Goal: Transaction & Acquisition: Purchase product/service

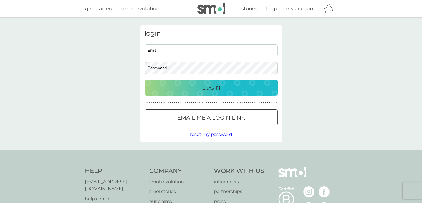
type input "buntsarah_innz@hotmail.com"
click at [210, 86] on p "Login" at bounding box center [211, 87] width 18 height 9
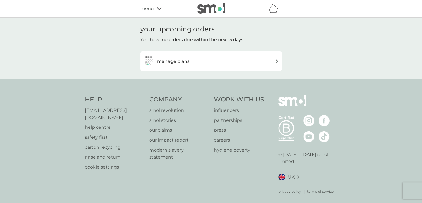
click at [276, 59] on img at bounding box center [277, 61] width 4 height 4
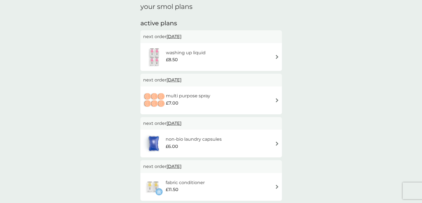
scroll to position [82, 0]
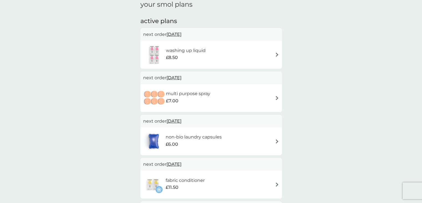
click at [276, 140] on img at bounding box center [277, 141] width 4 height 4
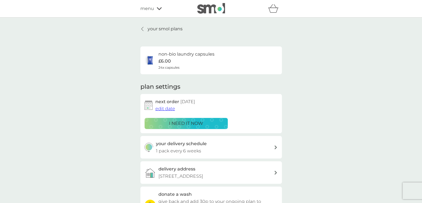
click at [191, 122] on p "i need it now" at bounding box center [186, 123] width 34 height 7
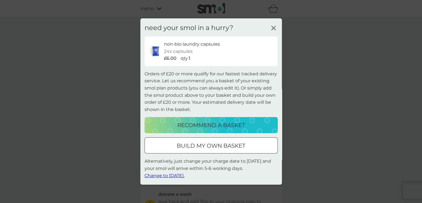
click at [192, 145] on p "build my own basket" at bounding box center [211, 145] width 69 height 9
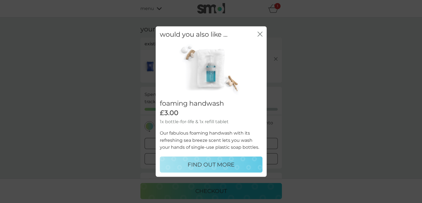
click at [258, 36] on icon "close" at bounding box center [259, 34] width 2 height 4
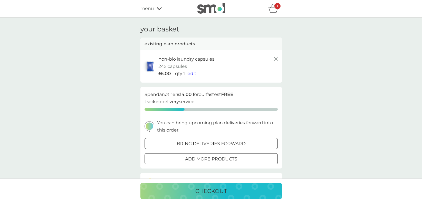
click at [193, 143] on p "bring deliveries forward" at bounding box center [211, 143] width 69 height 7
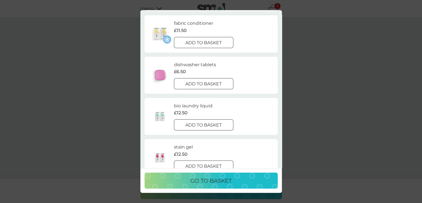
scroll to position [136, 0]
click at [198, 123] on div at bounding box center [204, 125] width 20 height 6
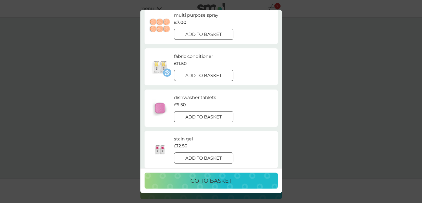
scroll to position [133, 0]
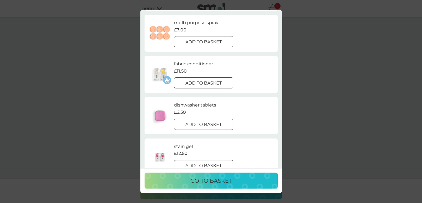
click at [190, 82] on p "add to basket" at bounding box center [203, 83] width 36 height 7
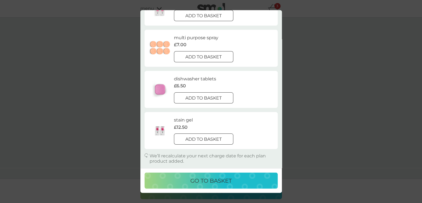
scroll to position [74, 0]
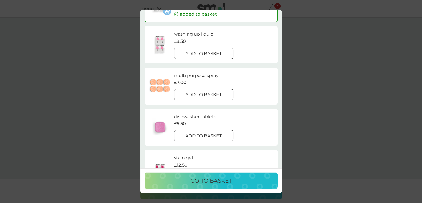
click at [199, 179] on p "go to basket" at bounding box center [210, 180] width 41 height 9
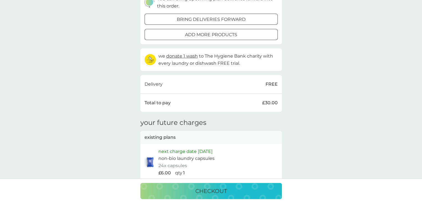
scroll to position [183, 0]
click at [199, 188] on p "checkout" at bounding box center [211, 190] width 32 height 9
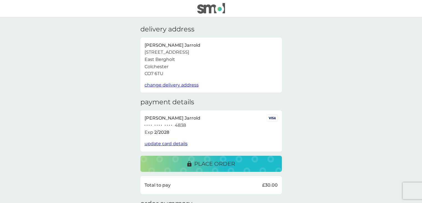
click at [196, 165] on p "place order" at bounding box center [214, 163] width 41 height 9
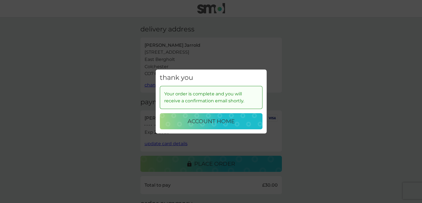
click at [196, 120] on p "account home" at bounding box center [211, 121] width 47 height 9
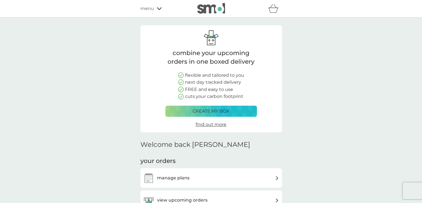
scroll to position [51, 0]
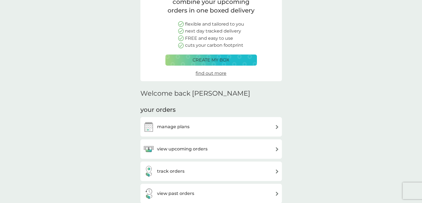
click at [275, 126] on img at bounding box center [277, 127] width 4 height 4
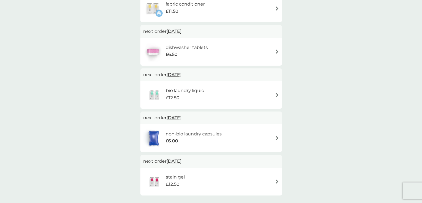
scroll to position [217, 0]
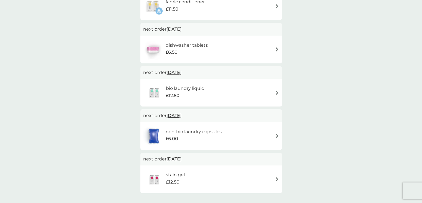
click at [276, 136] on img at bounding box center [277, 135] width 4 height 4
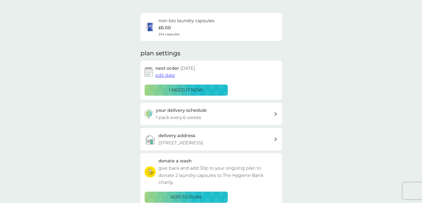
scroll to position [33, 0]
click at [275, 113] on icon at bounding box center [275, 114] width 3 height 4
select select "42"
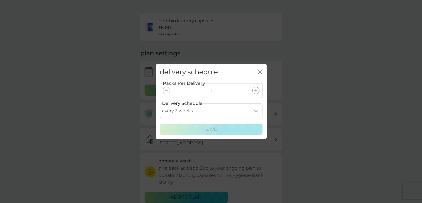
click at [256, 90] on icon at bounding box center [255, 89] width 3 height 3
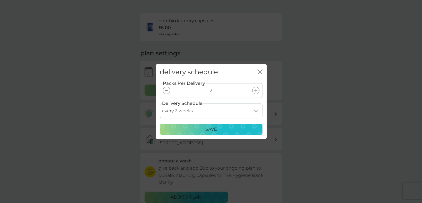
click at [212, 128] on p "Save" at bounding box center [211, 128] width 12 height 7
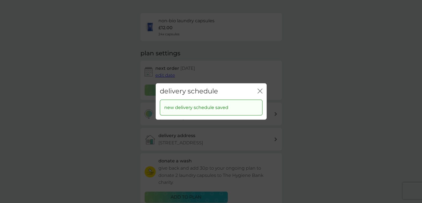
click at [258, 91] on icon "close" at bounding box center [259, 90] width 5 height 5
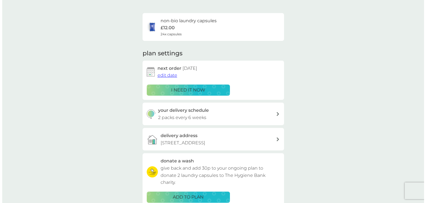
scroll to position [0, 0]
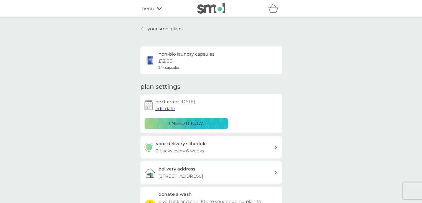
click at [158, 8] on icon at bounding box center [159, 8] width 5 height 3
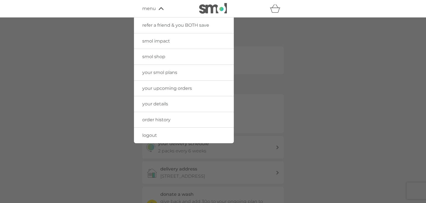
click at [146, 136] on span "logout" at bounding box center [149, 134] width 15 height 5
